Goal: Task Accomplishment & Management: Complete application form

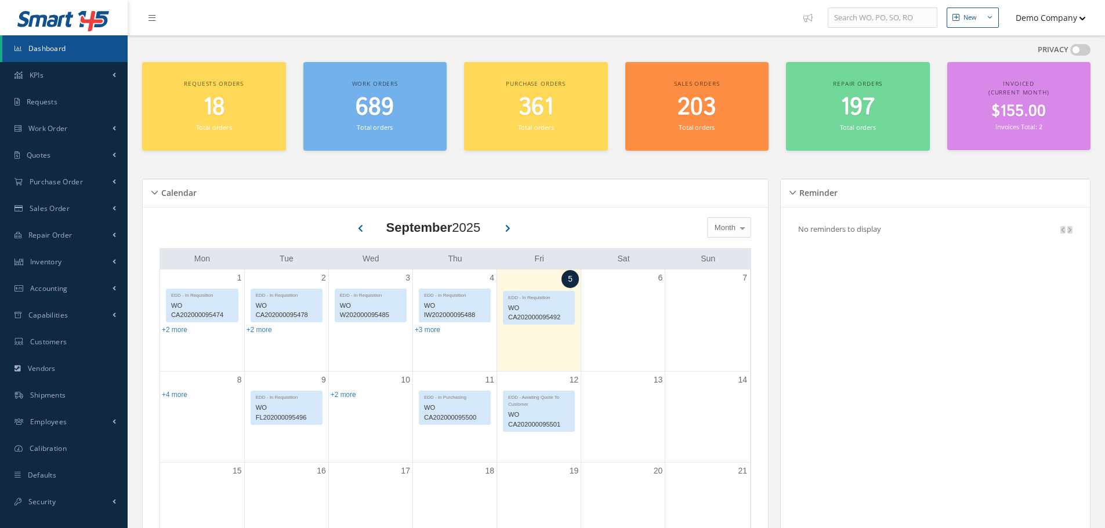
click at [1062, 16] on button "Demo Company" at bounding box center [1044, 17] width 81 height 23
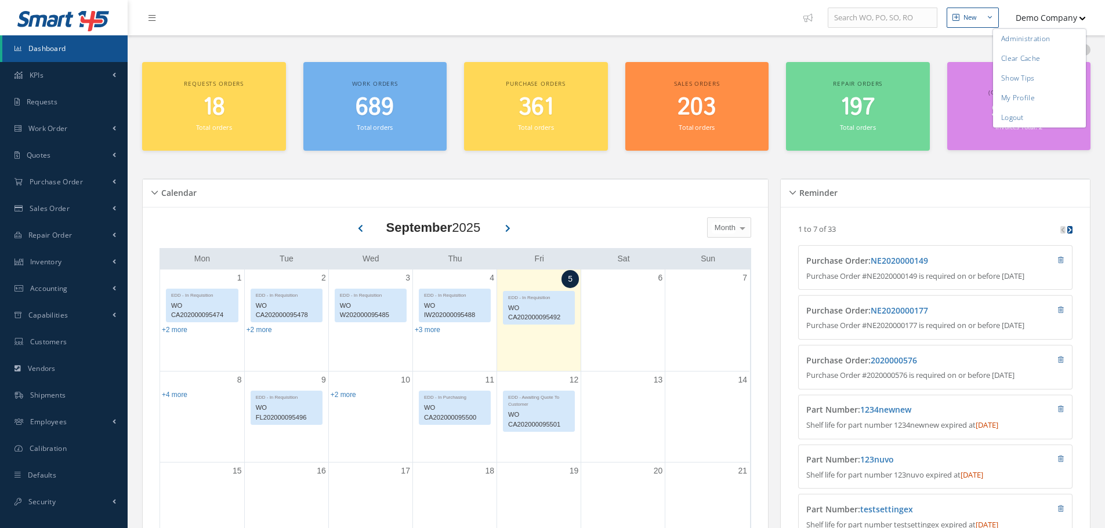
click at [967, 13] on div "New" at bounding box center [969, 18] width 13 height 10
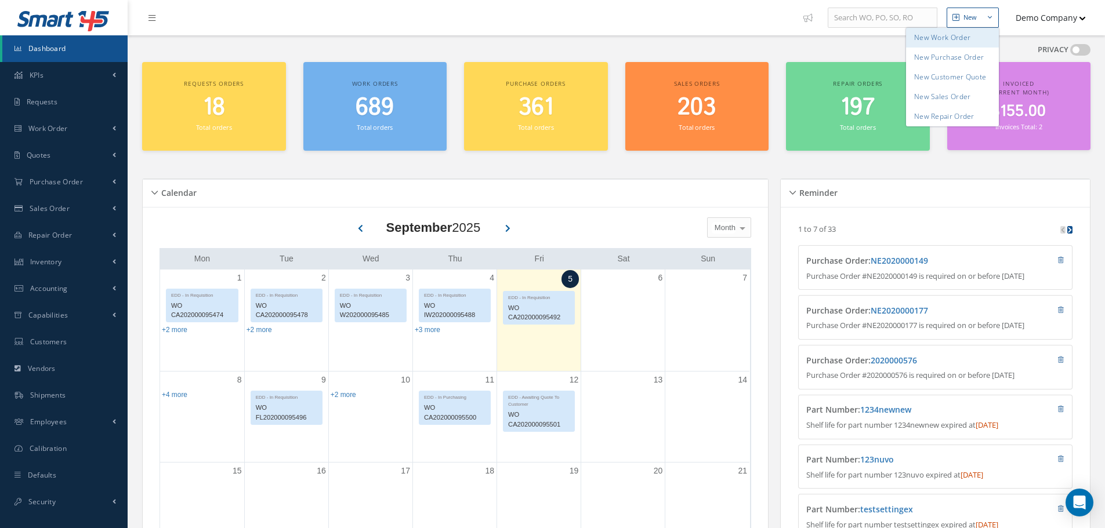
click at [930, 34] on link "New Work Order" at bounding box center [952, 38] width 93 height 20
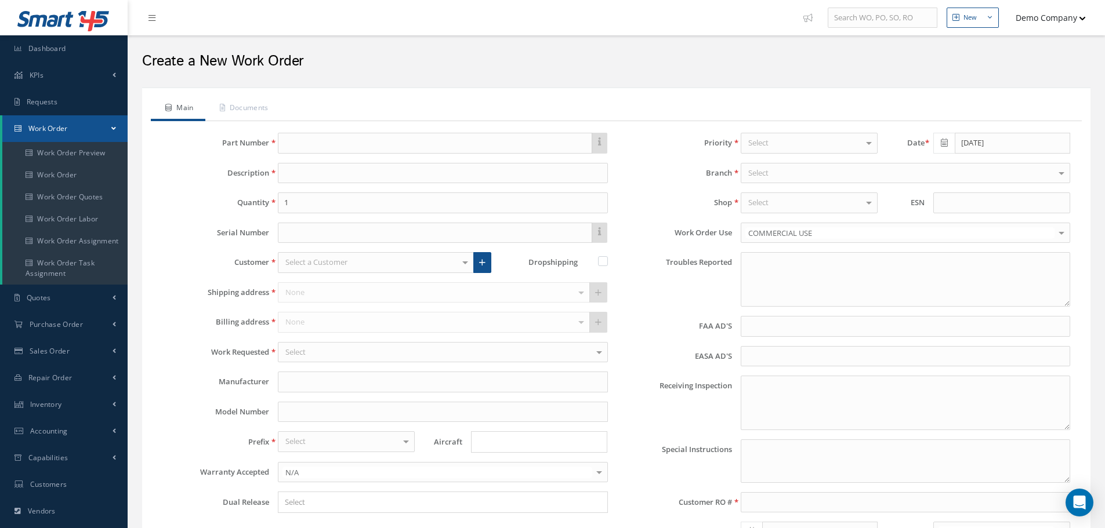
type input "faa aads"
type input "EASA ADS"
type textarea "NO VISUAL DAMAGE"
type input "[DATE]"
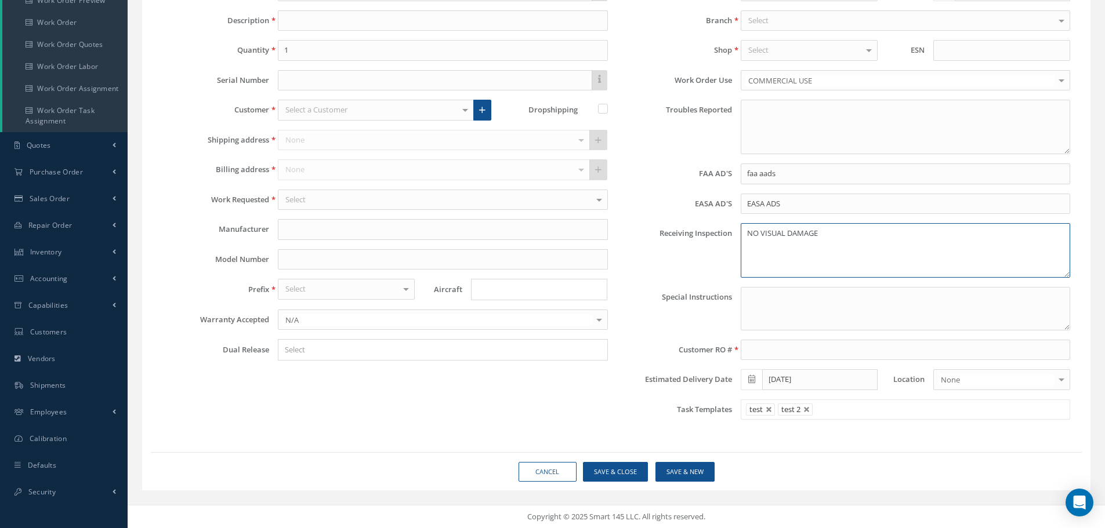
click at [763, 255] on textarea "NO VISUAL DAMAGE" at bounding box center [905, 250] width 329 height 55
drag, startPoint x: 854, startPoint y: 223, endPoint x: 674, endPoint y: 220, distance: 179.8
click at [674, 220] on div "Priority Normal Normal AOG Critical Rush Pinned WOs No elements found. List is …" at bounding box center [847, 204] width 463 height 449
drag, startPoint x: 801, startPoint y: 223, endPoint x: 694, endPoint y: 223, distance: 107.3
click at [694, 223] on div "Priority Normal Normal AOG Critical Rush Pinned WOs No elements found. List is …" at bounding box center [847, 204] width 463 height 449
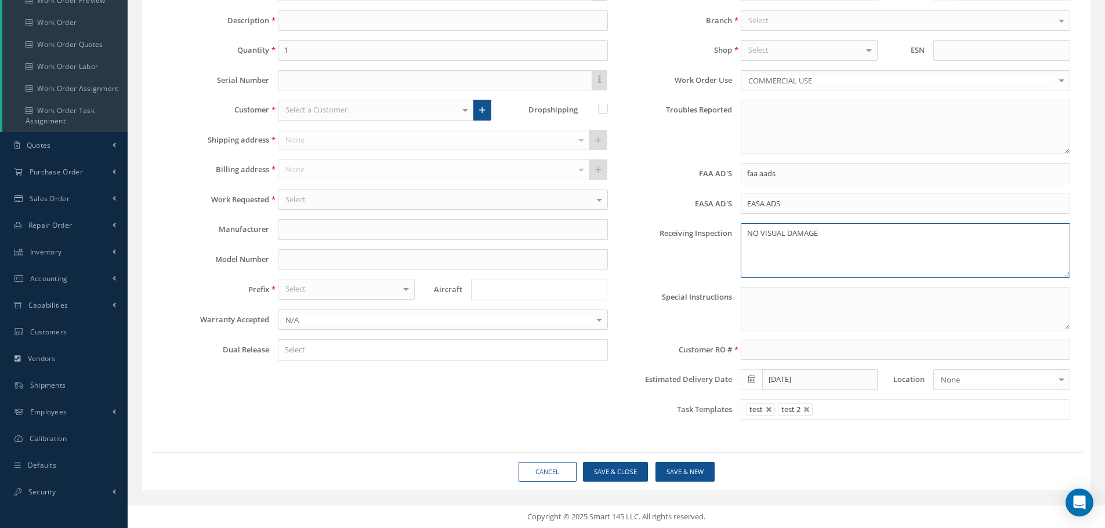
drag, startPoint x: 870, startPoint y: 233, endPoint x: 702, endPoint y: 228, distance: 168.8
click at [702, 231] on div "Receiving Inspection NO VISUAL DAMAGE" at bounding box center [847, 250] width 463 height 55
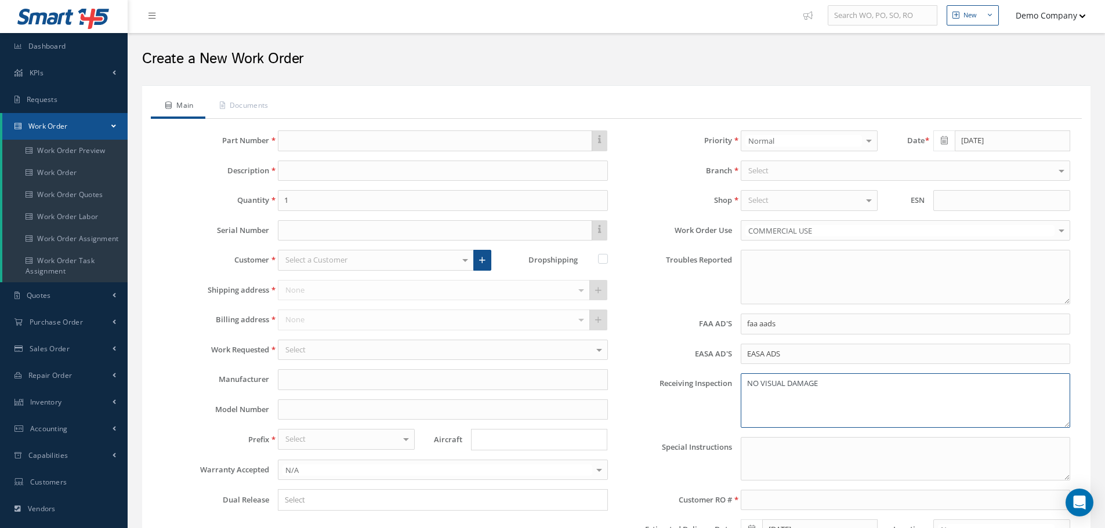
scroll to position [0, 0]
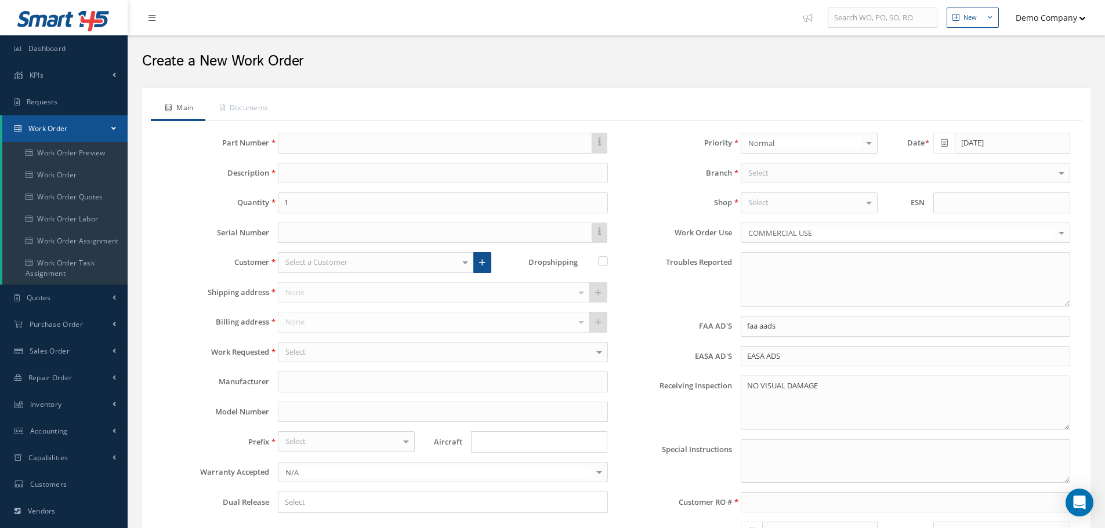
drag, startPoint x: 648, startPoint y: 179, endPoint x: 648, endPoint y: 186, distance: 6.4
click at [648, 184] on div "Priority Normal Normal AOG Critical Rush Pinned WOs No elements found. List is …" at bounding box center [847, 357] width 463 height 449
drag, startPoint x: 645, startPoint y: 284, endPoint x: 695, endPoint y: 496, distance: 217.9
click at [695, 492] on div "Priority Normal Normal AOG Critical Rush Pinned WOs No elements found. List is …" at bounding box center [847, 357] width 463 height 449
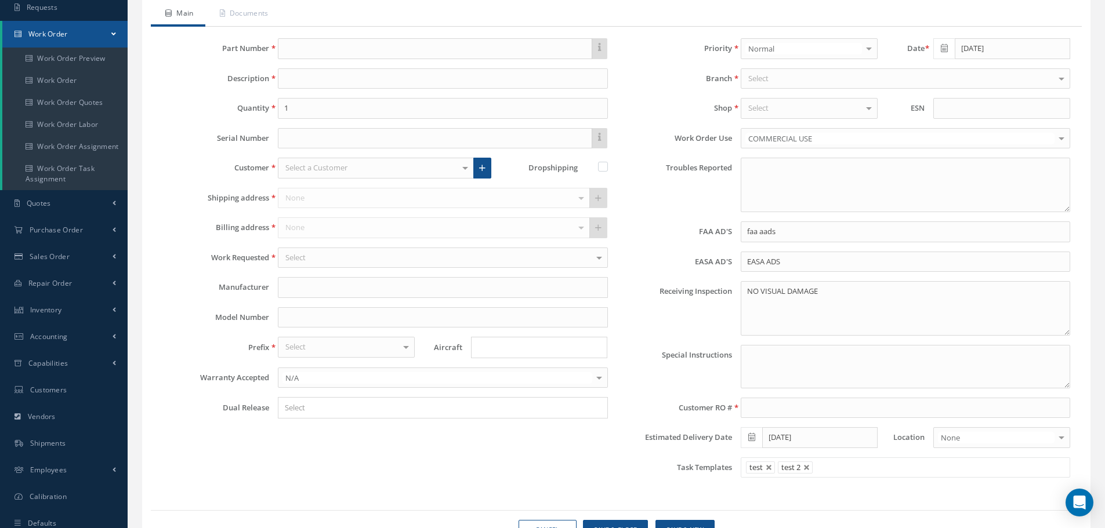
scroll to position [37, 0]
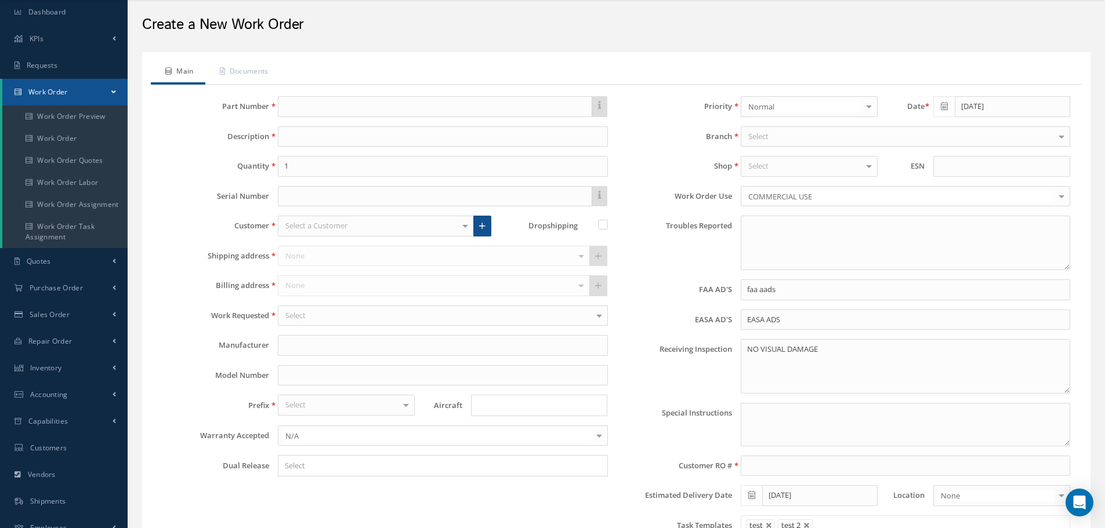
click at [634, 280] on div "FAA AD'S faa aads" at bounding box center [847, 290] width 463 height 21
drag, startPoint x: 775, startPoint y: 357, endPoint x: 857, endPoint y: 357, distance: 82.3
click at [857, 357] on textarea "NO VISUAL DAMAGE" at bounding box center [905, 366] width 329 height 55
drag, startPoint x: 804, startPoint y: 358, endPoint x: 783, endPoint y: 267, distance: 94.1
click at [769, 344] on textarea "NO VISUAL DAMAGE" at bounding box center [905, 366] width 329 height 55
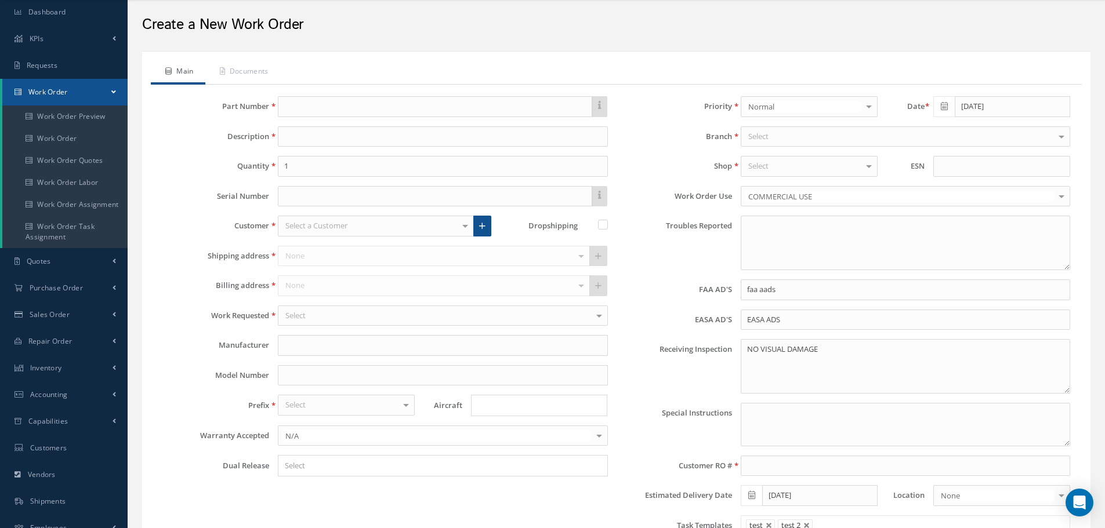
click at [739, 412] on div at bounding box center [905, 424] width 347 height 43
drag, startPoint x: 660, startPoint y: 360, endPoint x: 718, endPoint y: 360, distance: 58.6
click at [718, 360] on label "Receiving Inspection" at bounding box center [673, 366] width 115 height 55
click at [721, 360] on label "Receiving Inspection" at bounding box center [673, 366] width 115 height 55
